Goal: Information Seeking & Learning: Learn about a topic

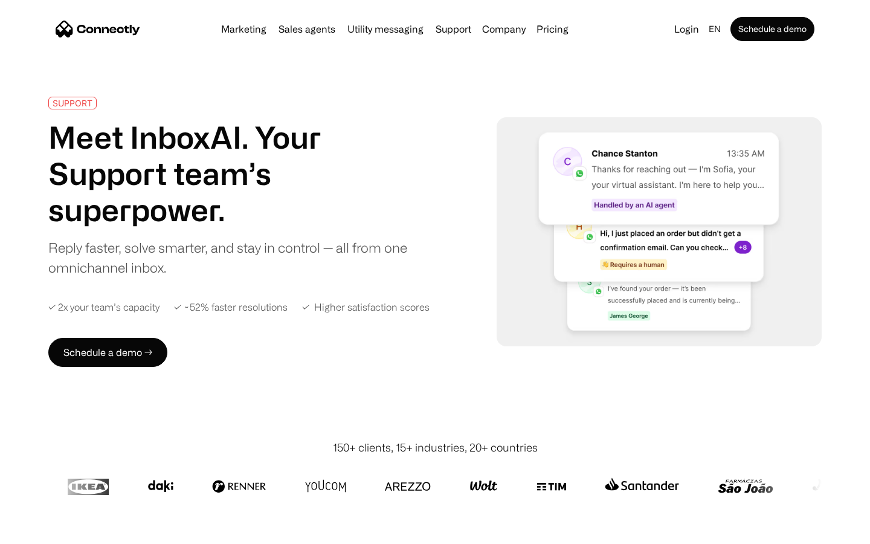
scroll to position [4742, 0]
